Goal: Check status: Check status

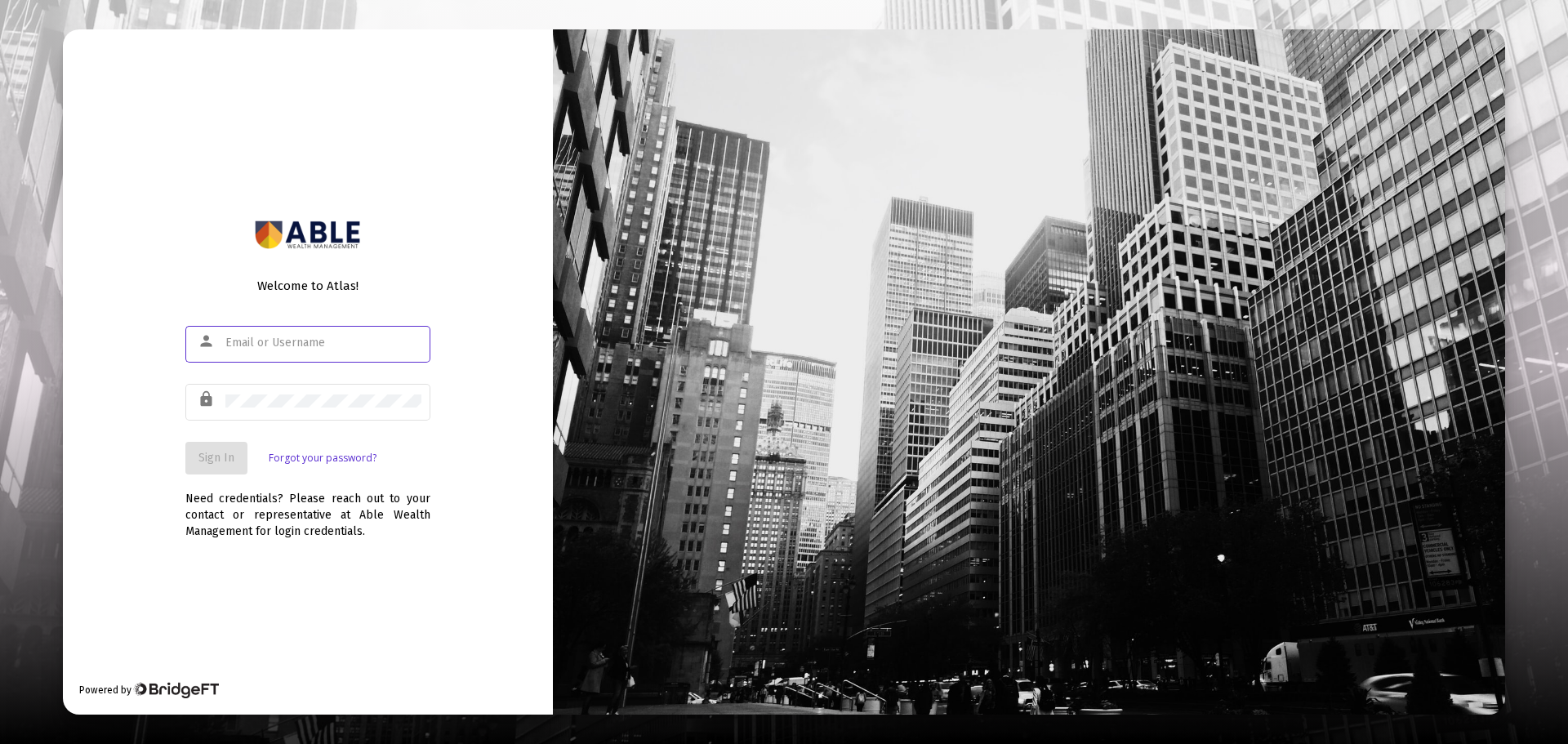
click at [268, 337] on input "text" at bounding box center [322, 343] width 196 height 13
type input "[EMAIL_ADDRESS][DOMAIN_NAME]"
click at [195, 462] on button "Sign In" at bounding box center [217, 458] width 62 height 33
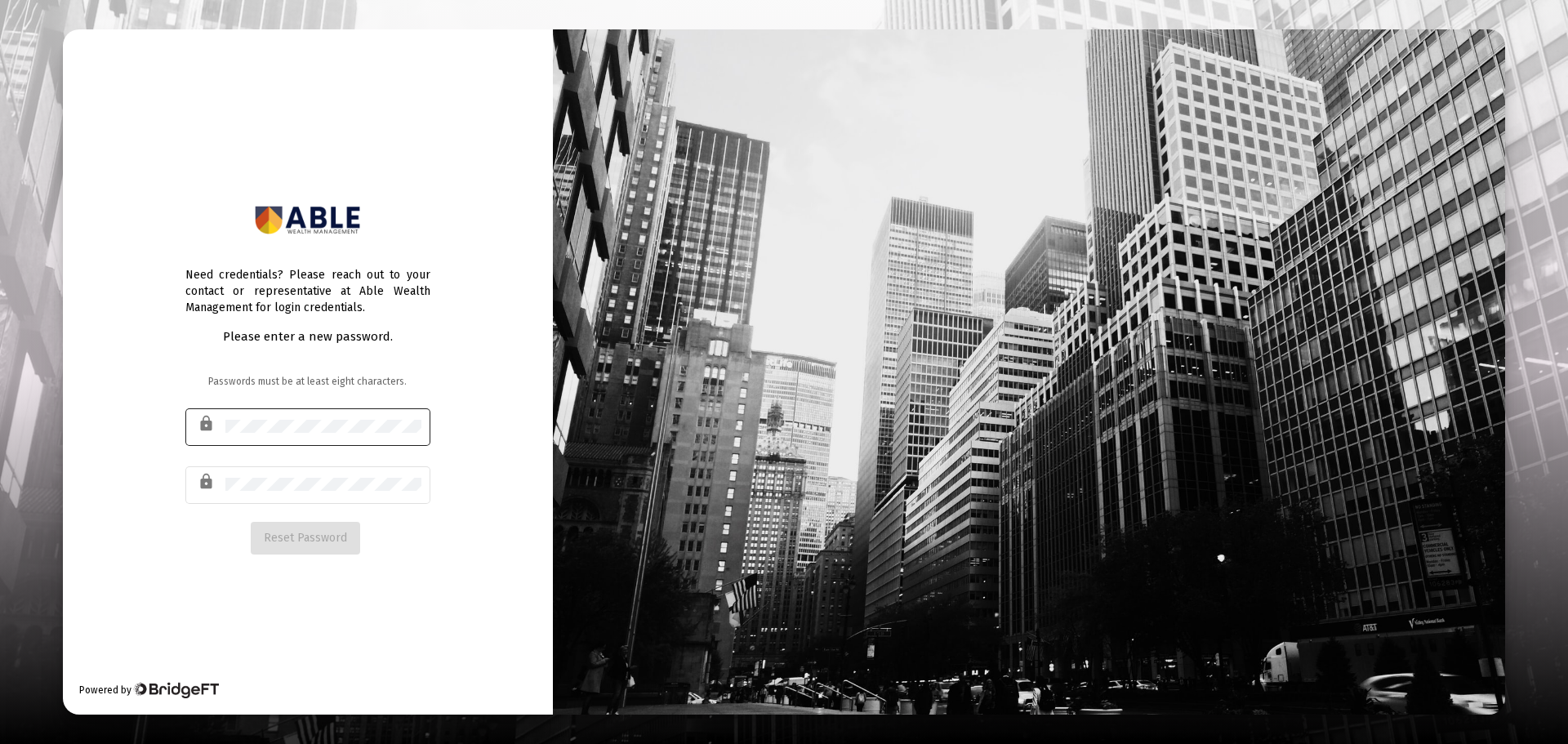
click at [299, 418] on div at bounding box center [322, 425] width 196 height 40
click at [310, 538] on span "Reset Password" at bounding box center [305, 537] width 83 height 14
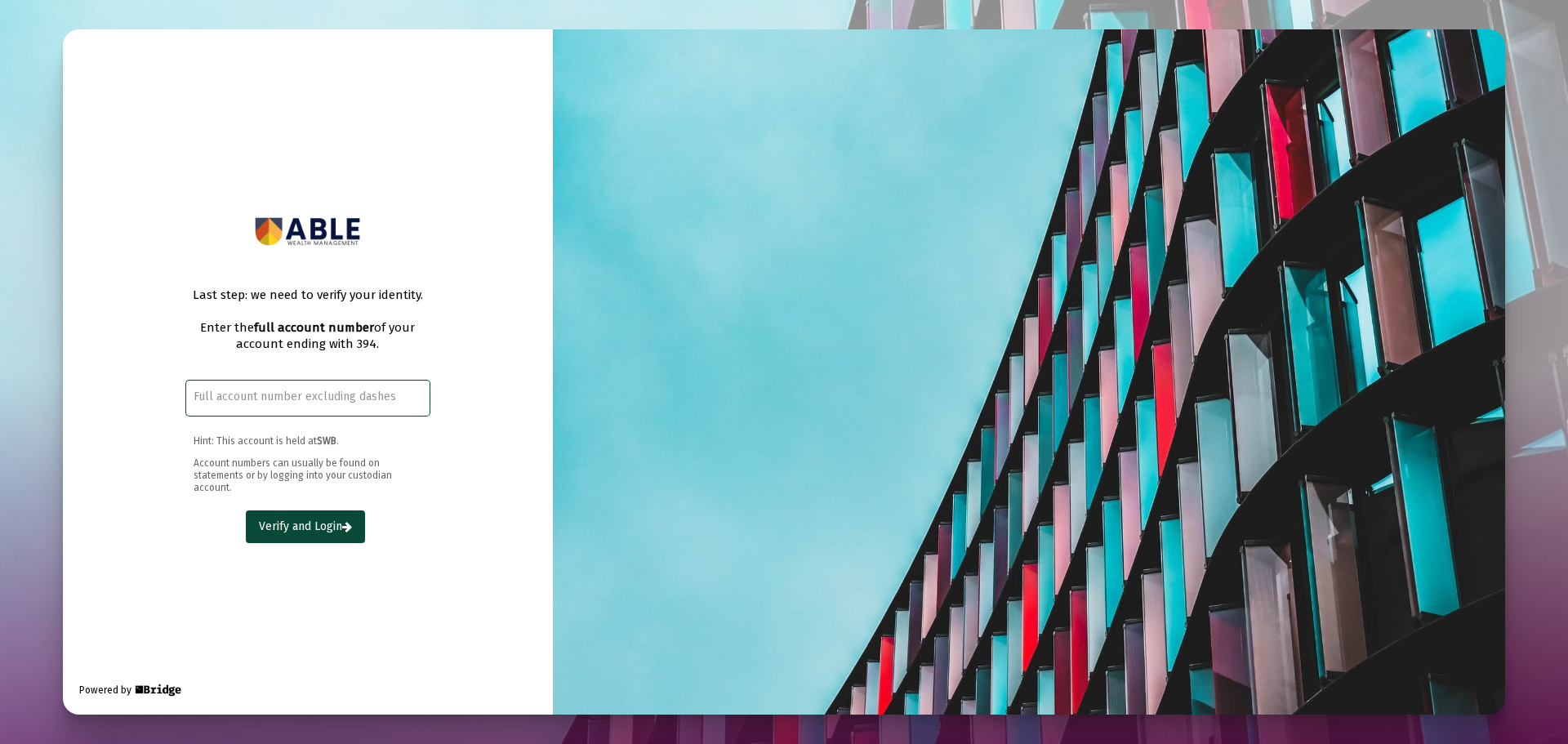
click at [312, 403] on input "text" at bounding box center [307, 397] width 228 height 13
paste input "MeIMgepzLz28"
click at [238, 382] on div "MeIMgepzLz28" at bounding box center [307, 396] width 228 height 40
click at [243, 397] on input "MeIMgepzLz28" at bounding box center [307, 397] width 228 height 13
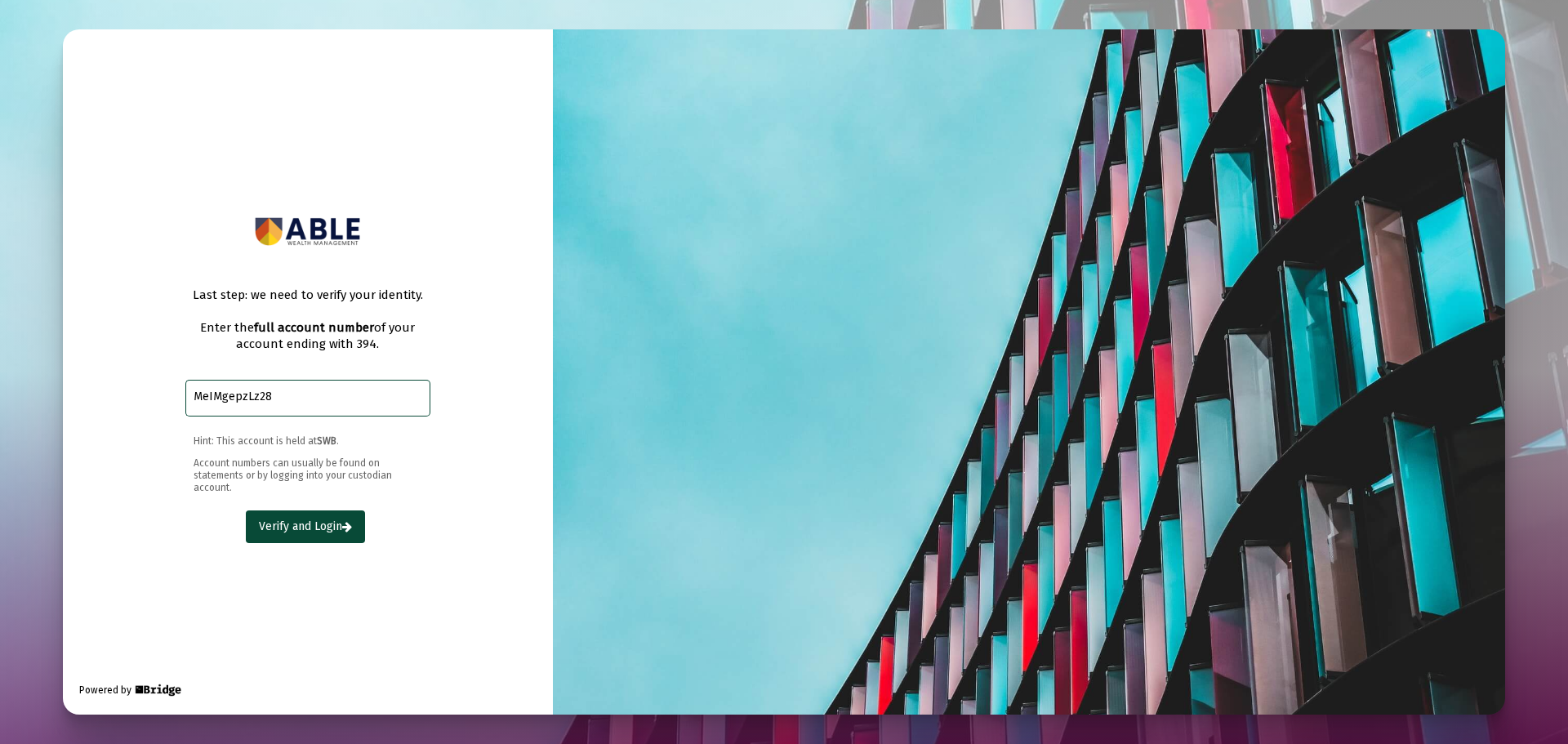
click at [243, 397] on input "MeIMgepzLz28" at bounding box center [307, 397] width 228 height 13
paste input "4352-7394"
click at [220, 396] on input "4352-7394" at bounding box center [307, 397] width 228 height 13
type input "43527394"
click at [297, 525] on span "Verify and Login" at bounding box center [305, 526] width 93 height 14
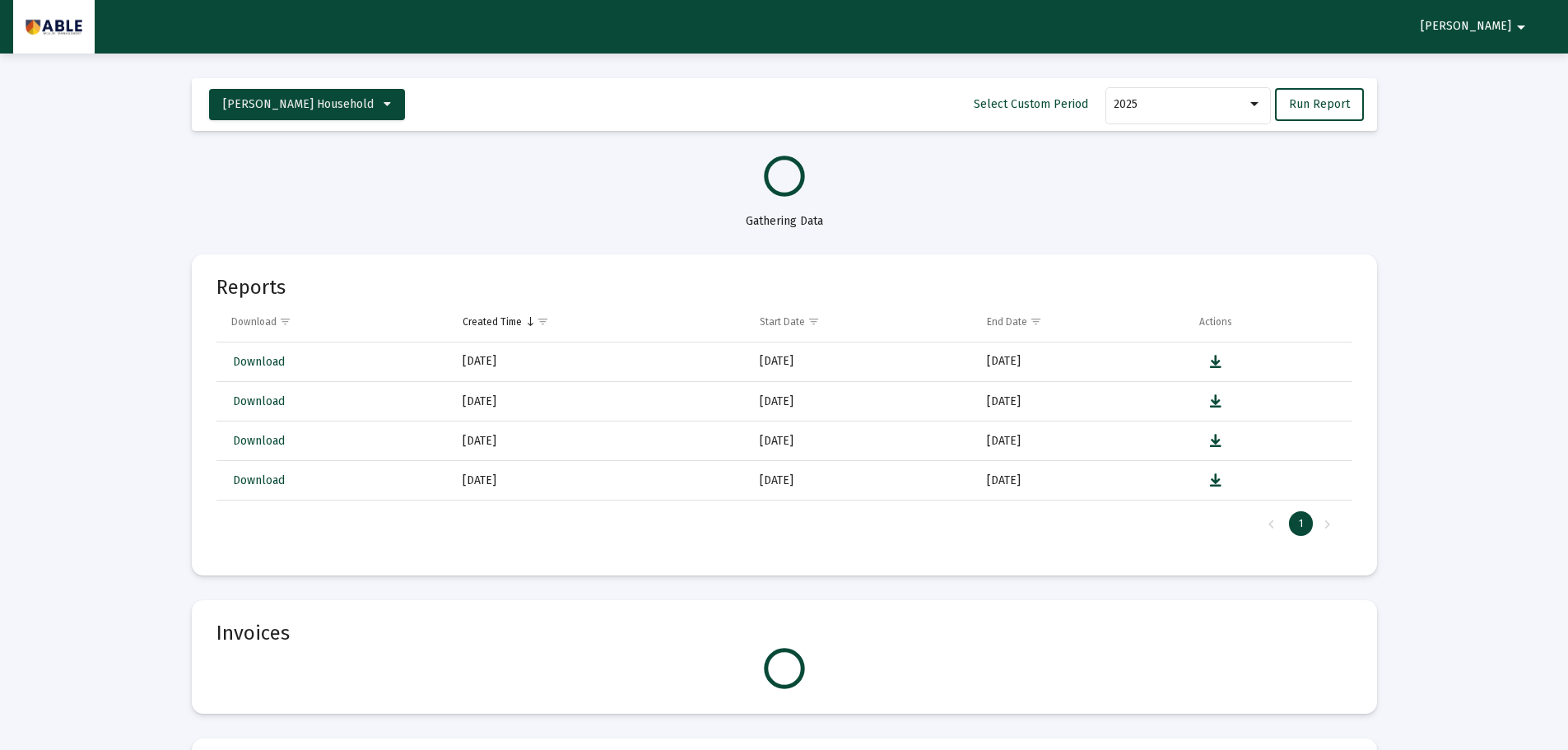
select select "View all"
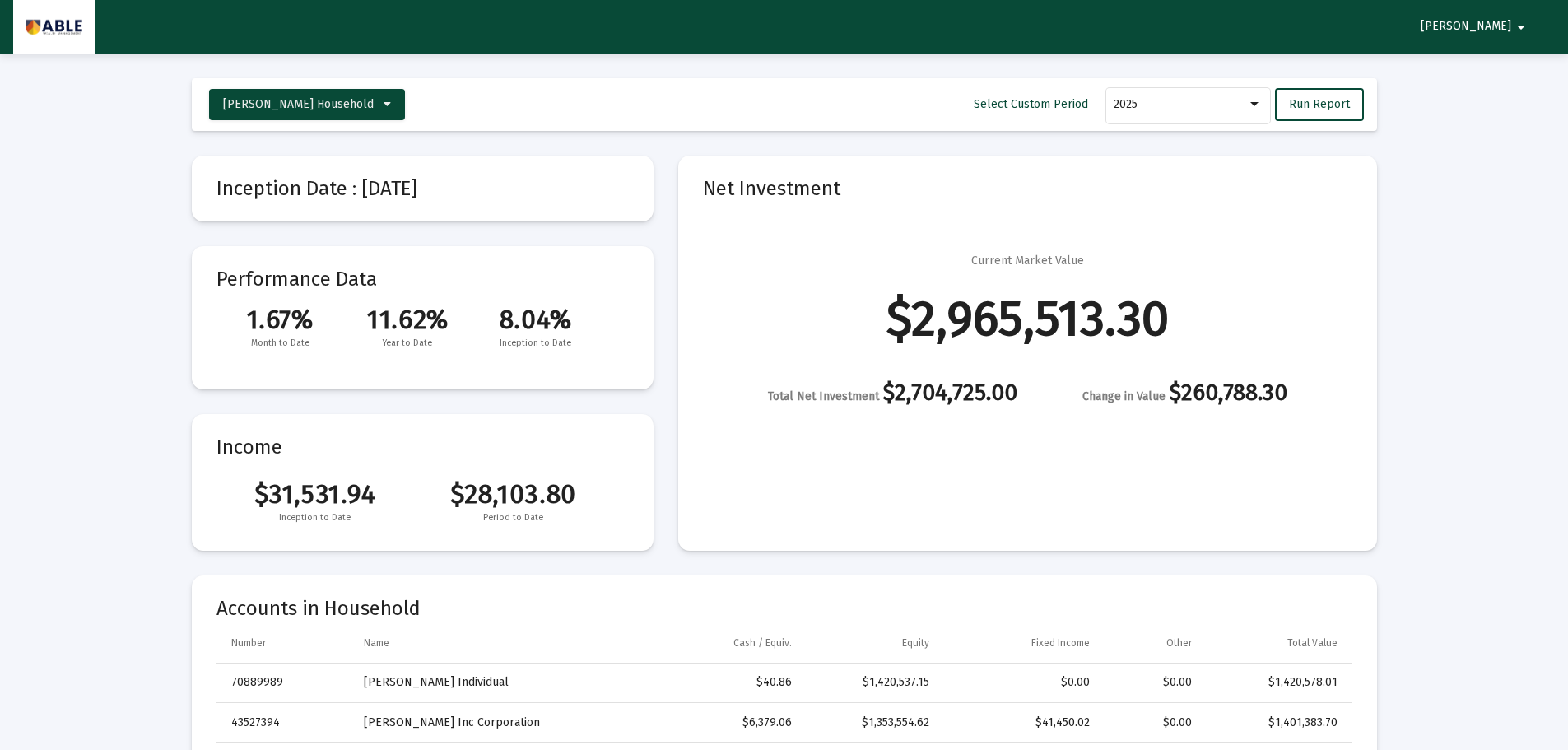
click at [777, 183] on mat-card-title "Net Investment" at bounding box center [1028, 188] width 650 height 16
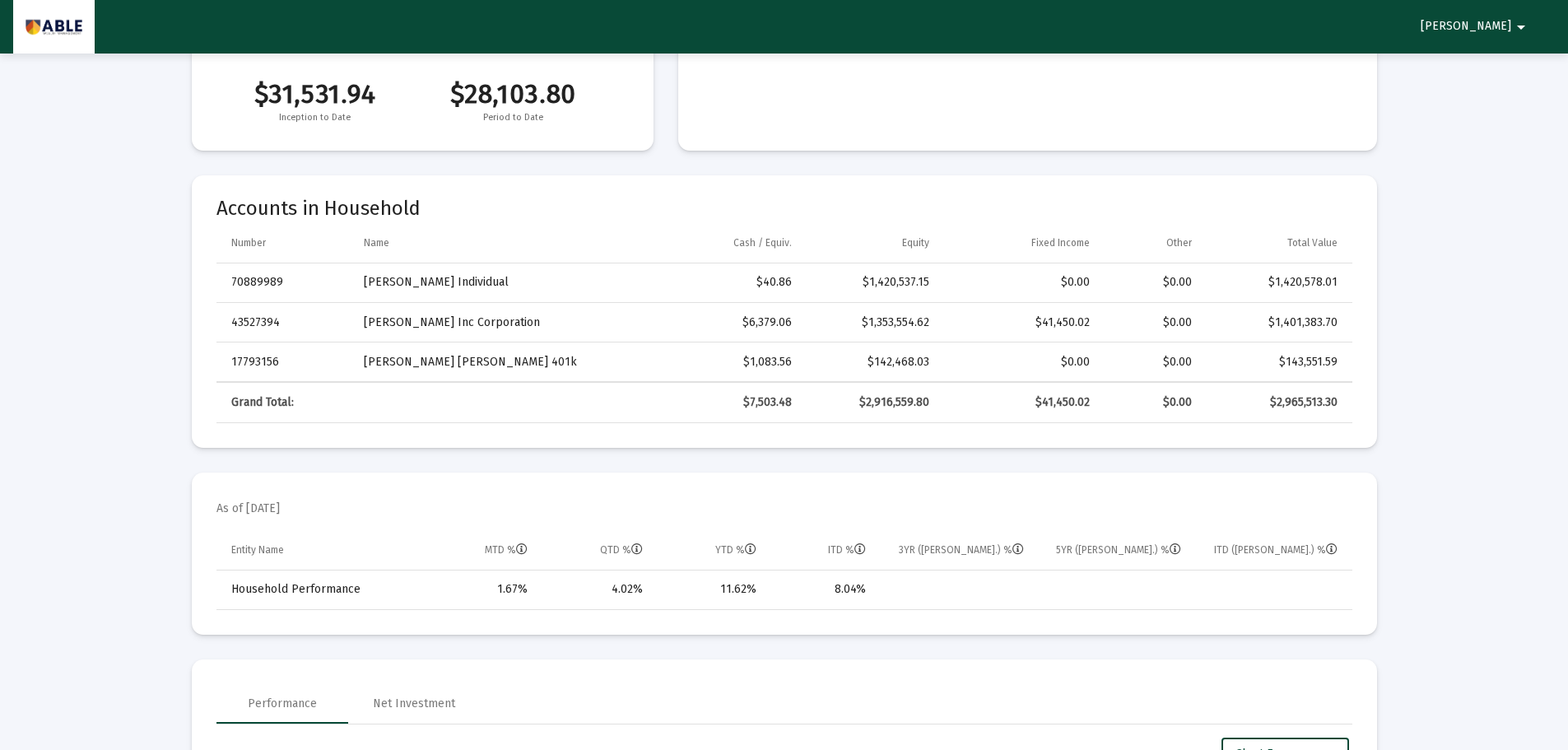
scroll to position [412, 0]
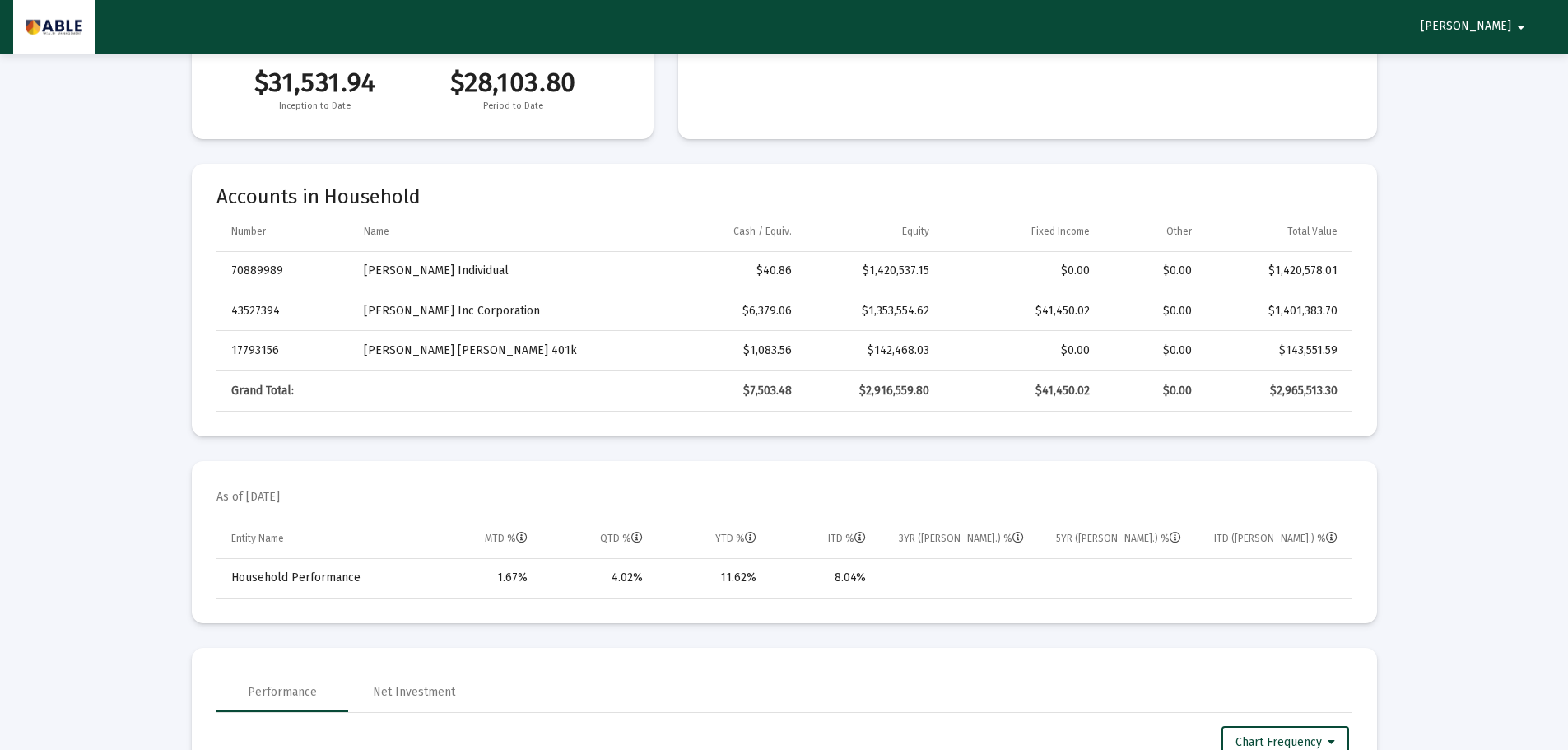
click at [260, 269] on td "70889989" at bounding box center [284, 271] width 136 height 39
click at [734, 309] on div "$6,379.06" at bounding box center [723, 311] width 136 height 16
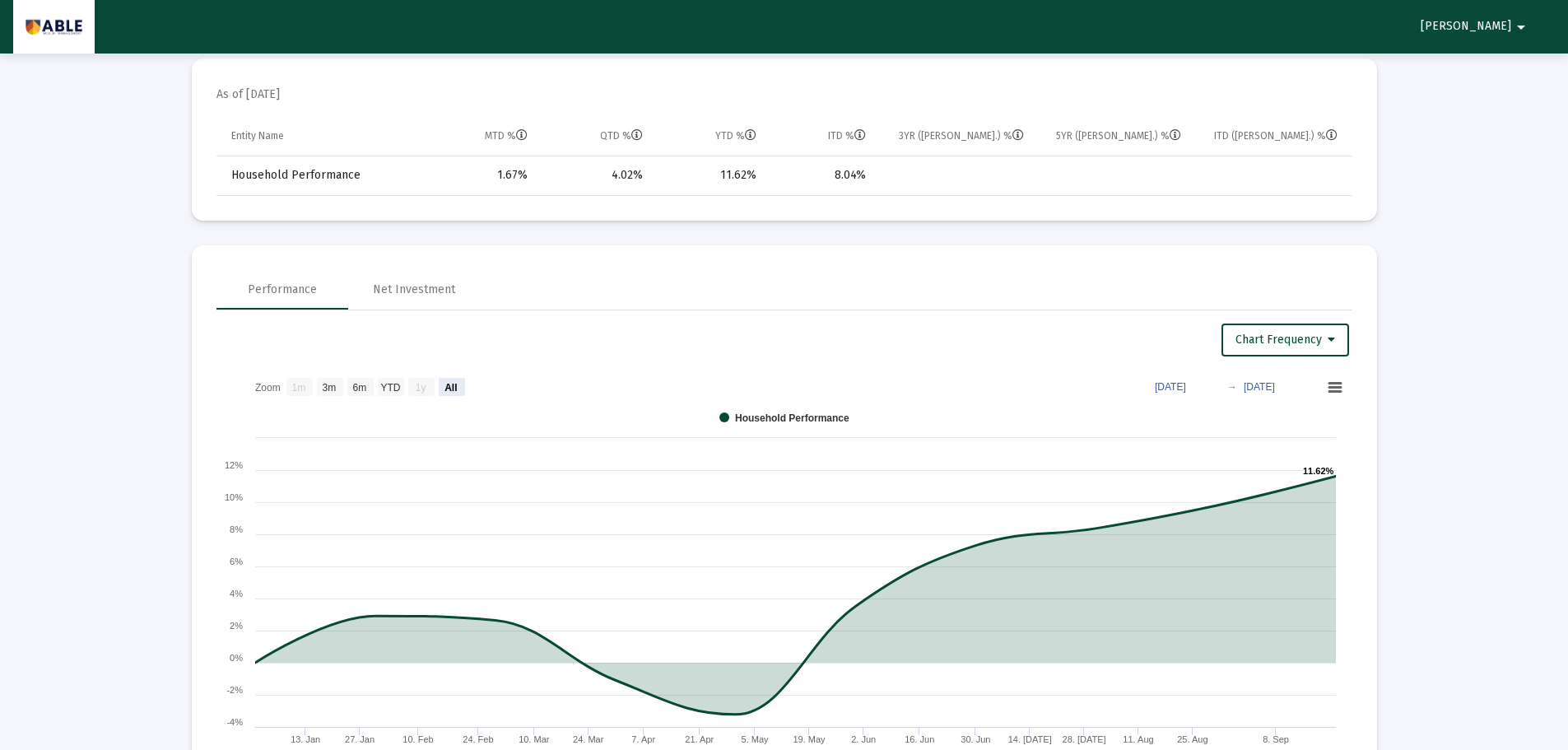
scroll to position [823, 0]
